Goal: Navigation & Orientation: Find specific page/section

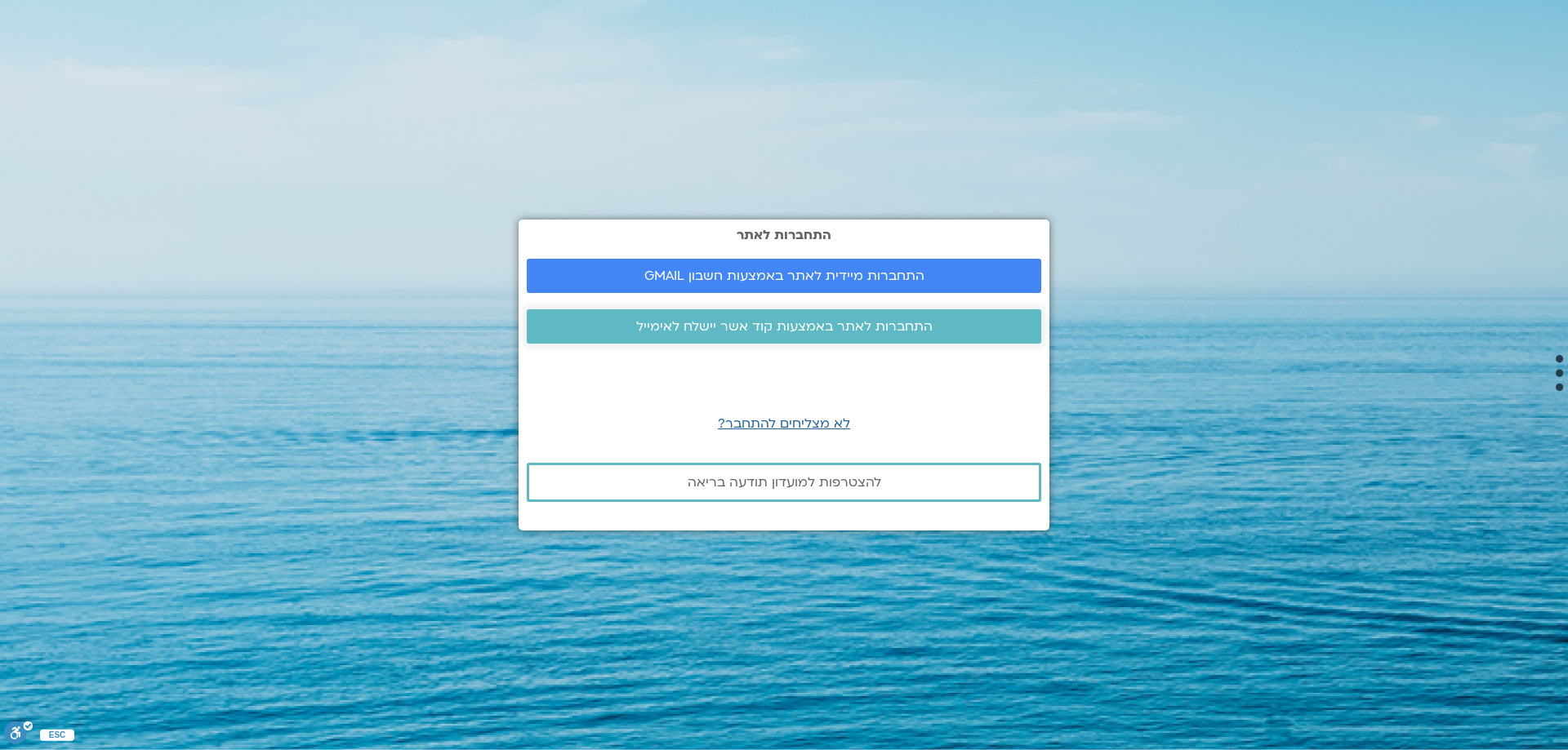
click at [835, 334] on span "התחברות לאתר באמצעות קוד אשר יישלח לאימייל" at bounding box center [784, 326] width 296 height 15
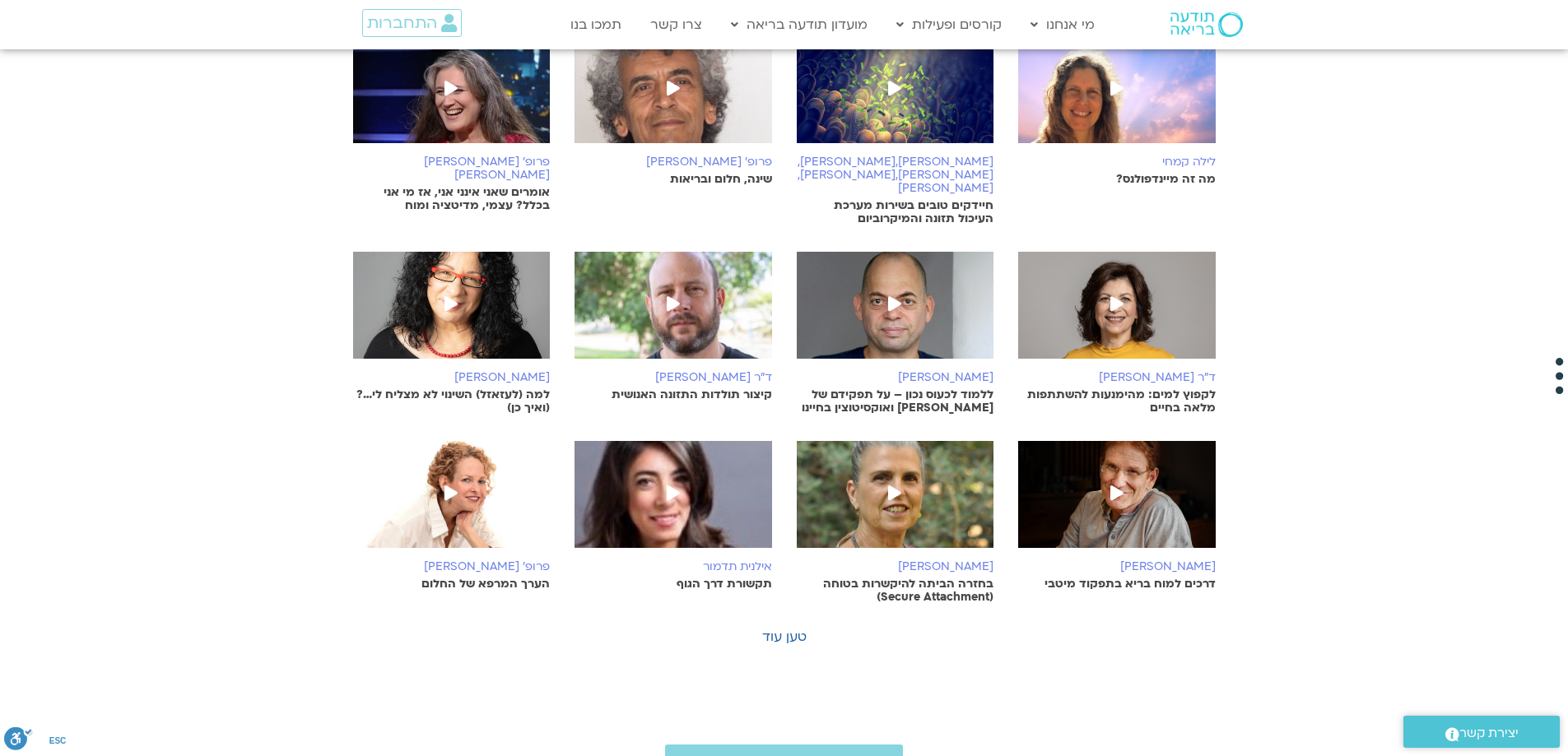
scroll to position [357, 0]
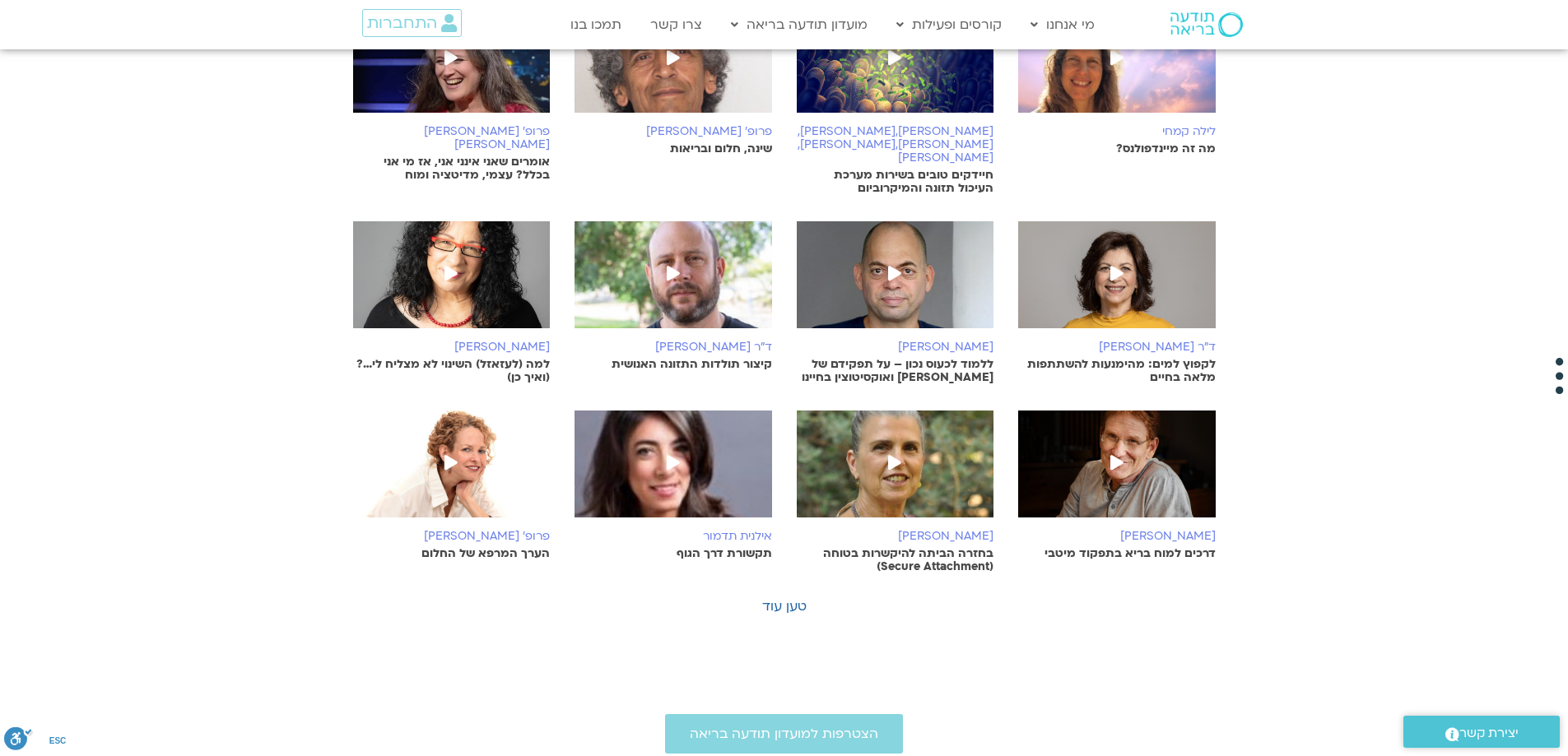
click at [456, 266] on icon at bounding box center [451, 273] width 13 height 15
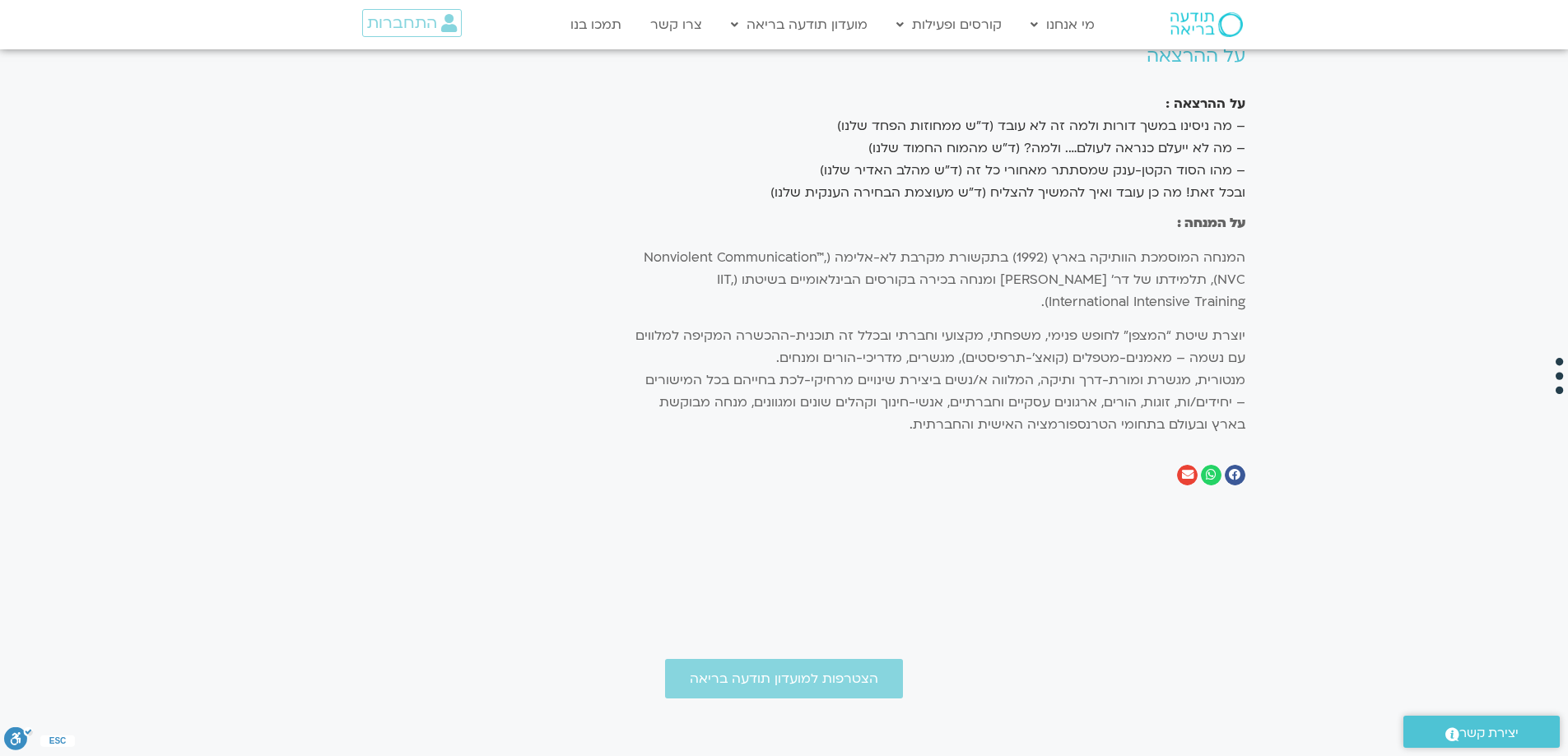
scroll to position [1014, 0]
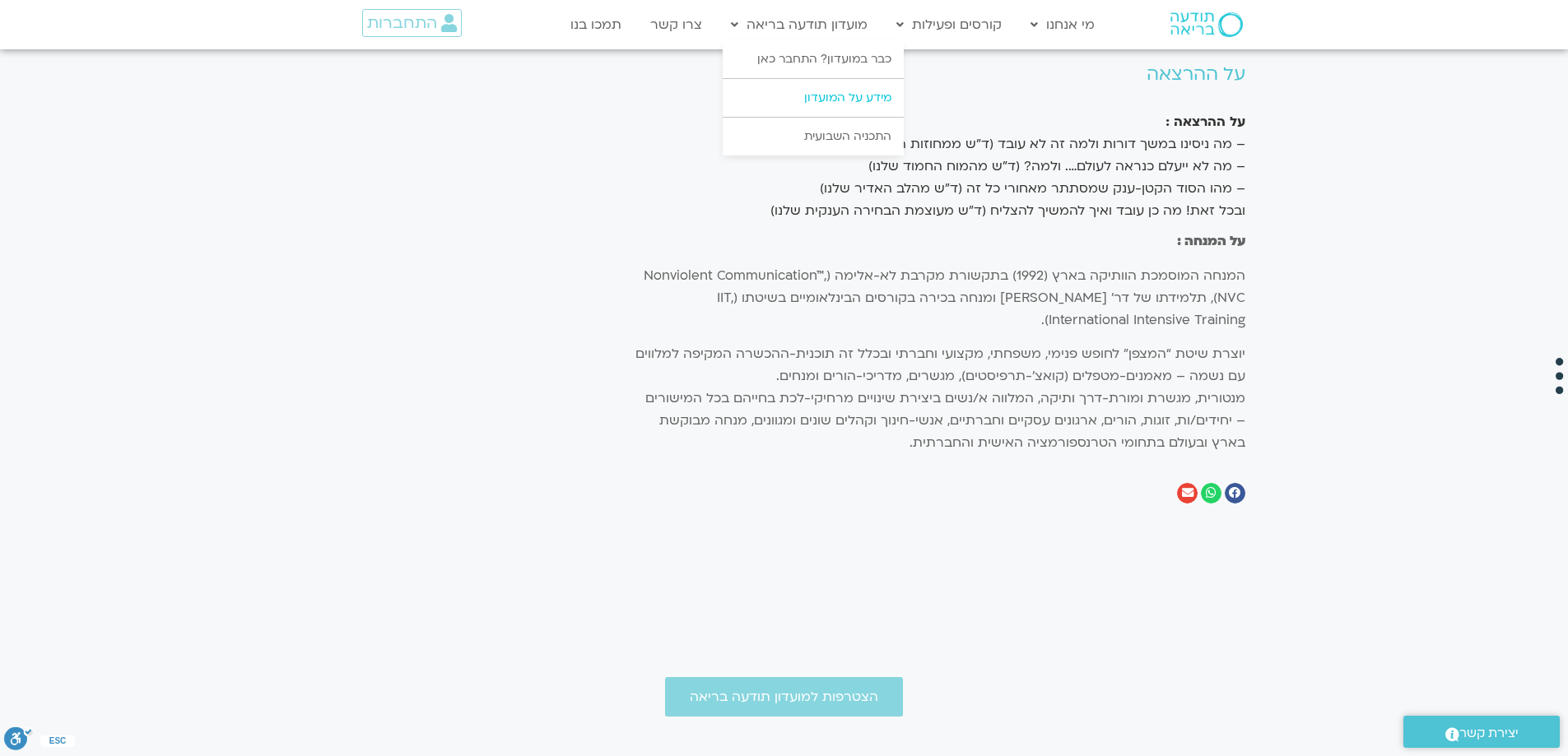
click at [805, 94] on link "מידע על המועדון" at bounding box center [813, 97] width 181 height 38
